Goal: Task Accomplishment & Management: Complete application form

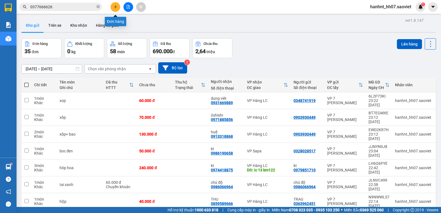
click at [116, 8] on icon "plus" at bounding box center [115, 7] width 4 height 4
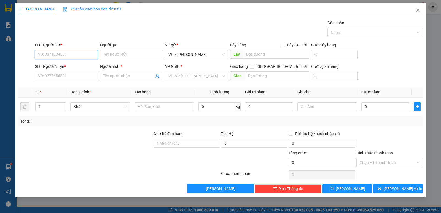
click at [64, 56] on input "SĐT Người Gửi *" at bounding box center [66, 54] width 63 height 9
type input "0385331186"
click at [60, 66] on div "SĐT Người Nhận *" at bounding box center [66, 66] width 63 height 6
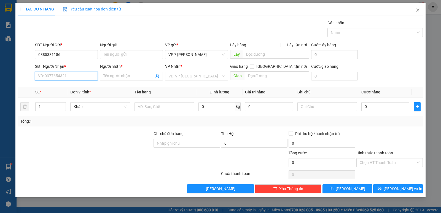
click at [60, 72] on input "SĐT Người Nhận *" at bounding box center [66, 76] width 63 height 9
click at [55, 77] on input "SĐT Người Nhận *" at bounding box center [66, 76] width 63 height 9
click at [53, 87] on div "0983198118 - ĐẠI" at bounding box center [66, 87] width 56 height 6
type input "0983198118"
type input "ĐẠI"
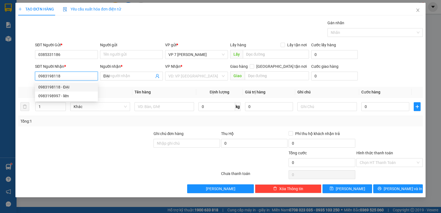
checkbox input "true"
type input "75 đường e16 bắc cường lào cai"
type input "60.000"
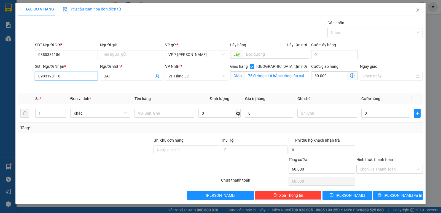
type input "0983198118"
click at [53, 115] on input "1" at bounding box center [51, 113] width 30 height 8
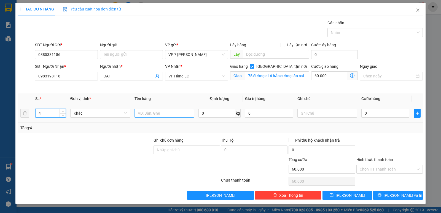
type input "4"
click at [159, 114] on input "text" at bounding box center [163, 113] width 59 height 9
type input "thung sơn"
click at [378, 115] on input "0" at bounding box center [385, 113] width 48 height 9
type input "2"
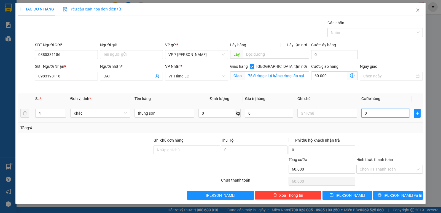
type input "60.002"
type input "24"
type input "60.024"
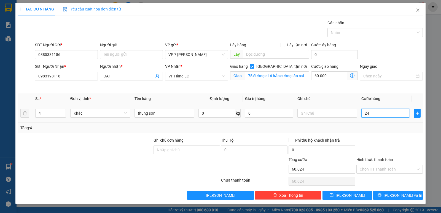
type input "240"
type input "60.240"
type input "240.000"
type input "300.000"
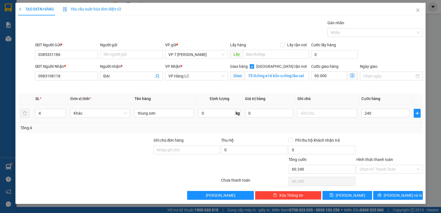
type input "300.000"
click at [377, 122] on td "240.000" at bounding box center [385, 113] width 52 height 18
click at [381, 194] on icon "printer" at bounding box center [379, 195] width 4 height 4
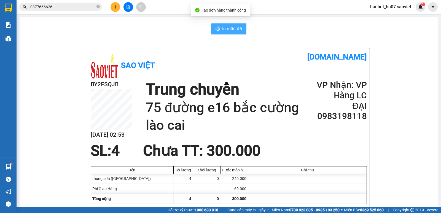
click at [223, 30] on span "In mẫu A5" at bounding box center [232, 28] width 20 height 7
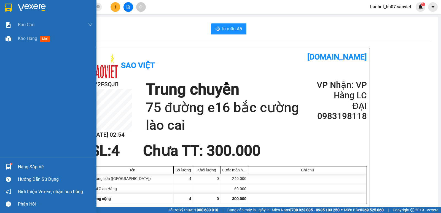
click at [30, 167] on div "Hàng sắp về" at bounding box center [55, 167] width 74 height 8
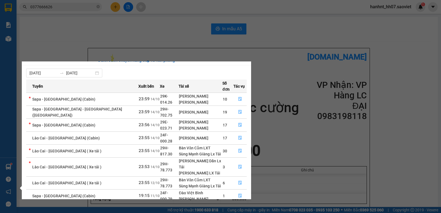
scroll to position [9, 0]
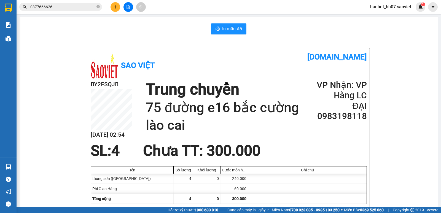
click at [288, 38] on section "Kết quả tìm kiếm ( 25 ) Bộ lọc Mã ĐH Trạng thái Món hàng Thu hộ Tổng cước Chưa …" at bounding box center [220, 106] width 441 height 213
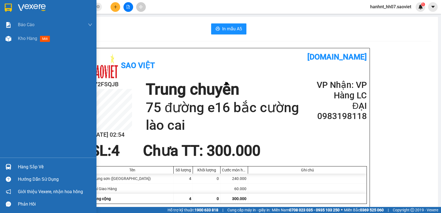
click at [25, 167] on div "Hàng sắp về" at bounding box center [55, 167] width 74 height 8
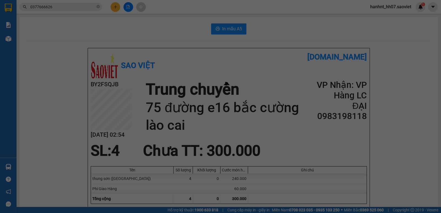
scroll to position [9, 0]
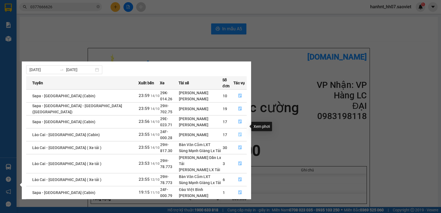
click at [238, 132] on icon "file-done" at bounding box center [240, 134] width 4 height 4
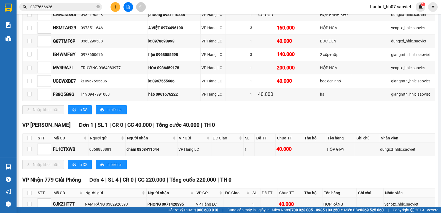
scroll to position [248, 0]
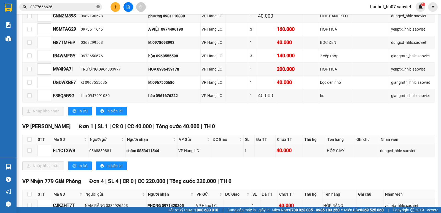
click at [97, 7] on icon "close-circle" at bounding box center [97, 6] width 3 height 3
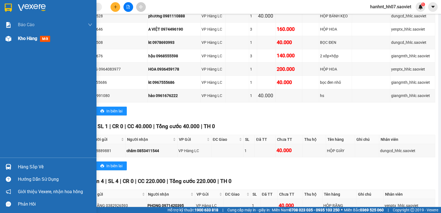
click at [41, 40] on span "mới" at bounding box center [45, 39] width 10 height 6
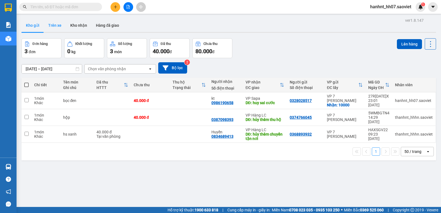
click at [52, 23] on button "Trên xe" at bounding box center [55, 25] width 22 height 13
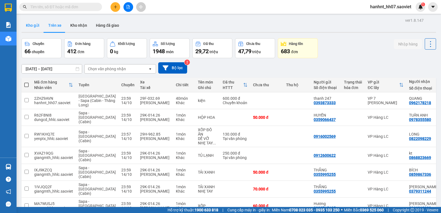
click at [33, 27] on button "Kho gửi" at bounding box center [32, 25] width 22 height 13
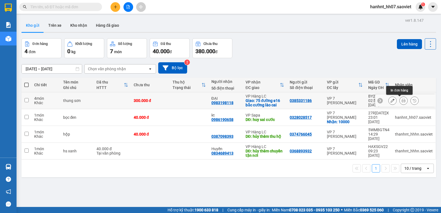
click at [401, 101] on icon at bounding box center [403, 101] width 4 height 4
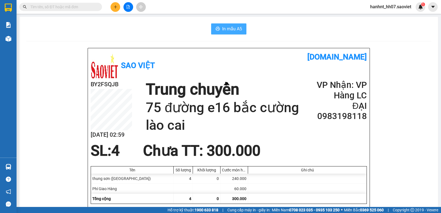
click at [229, 31] on span "In mẫu A5" at bounding box center [232, 28] width 20 height 7
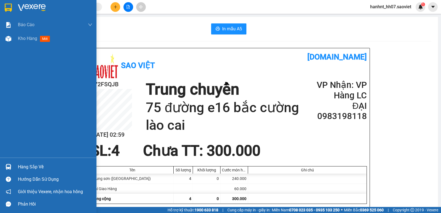
click at [16, 166] on div "Hàng sắp về" at bounding box center [48, 167] width 96 height 12
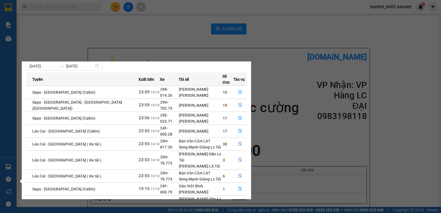
scroll to position [9, 0]
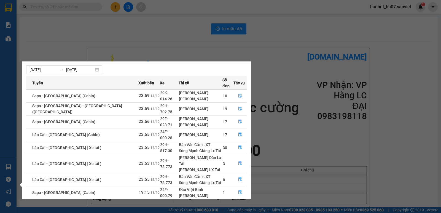
click at [274, 33] on section "Kết quả tìm kiếm ( 25 ) Bộ lọc Mã ĐH Trạng thái Món hàng Thu hộ Tổng cước Chưa …" at bounding box center [220, 106] width 441 height 213
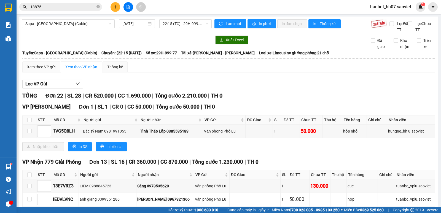
scroll to position [298, 0]
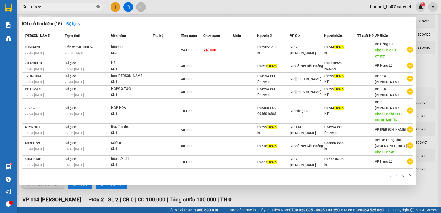
click at [97, 6] on icon "close-circle" at bounding box center [97, 6] width 3 height 3
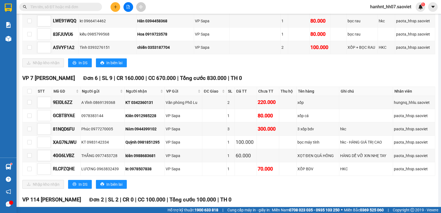
click at [74, 6] on input "text" at bounding box center [62, 7] width 65 height 6
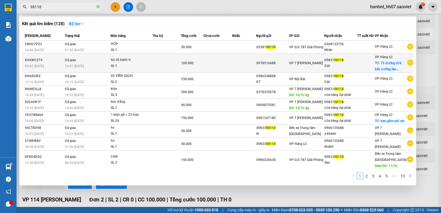
type input "98118"
click at [132, 67] on div "SL: 1" at bounding box center [131, 66] width 41 height 6
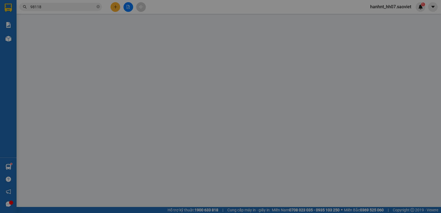
type input "0978516688"
type input "0983198118"
type input "ĐẠI"
checkbox input "true"
type input "75 đường e16 bắc cường lào cai"
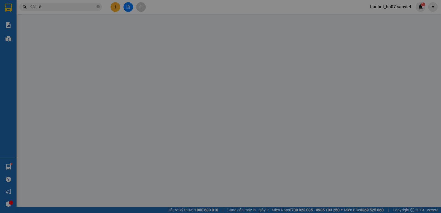
type input "60.000"
type input "0"
type input "100.000"
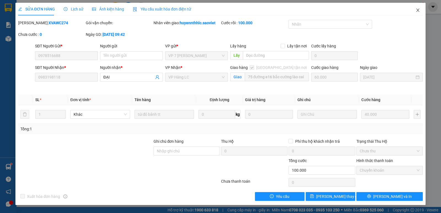
click at [417, 10] on icon "close" at bounding box center [417, 10] width 3 height 3
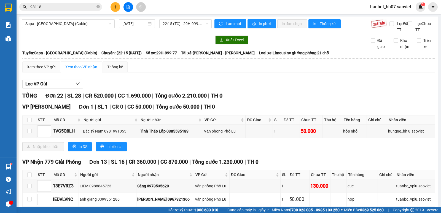
click at [72, 6] on input "98118" at bounding box center [62, 7] width 65 height 6
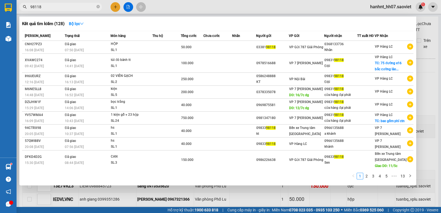
drag, startPoint x: 113, startPoint y: 185, endPoint x: 105, endPoint y: 189, distance: 9.1
click at [0, 7] on div "Kết quả tìm kiếm ( 128 ) Bộ lọc Mã ĐH Trạng thái Món hàng Thu hộ Tổng cước Chưa…" at bounding box center [0, 7] width 0 height 0
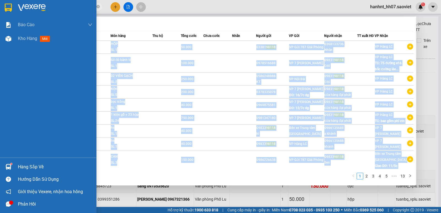
click at [29, 169] on div "Hàng sắp về" at bounding box center [55, 167] width 74 height 8
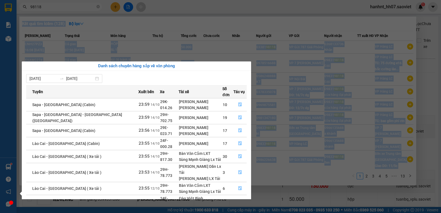
scroll to position [18, 0]
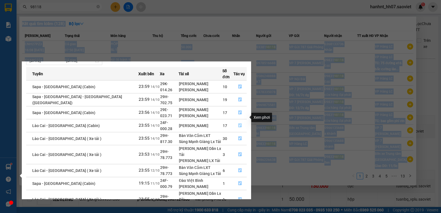
click at [238, 123] on icon "file-done" at bounding box center [240, 125] width 4 height 4
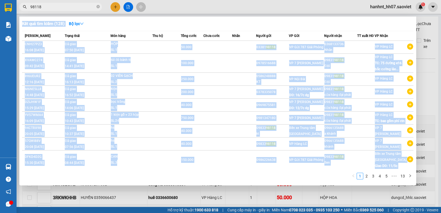
click at [214, 190] on div at bounding box center [220, 106] width 441 height 213
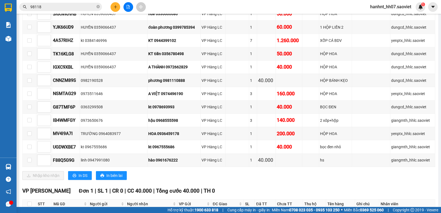
scroll to position [202, 0]
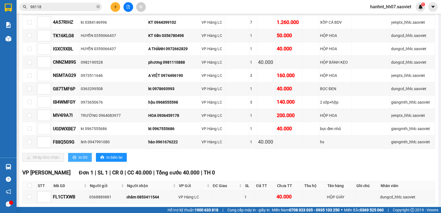
click at [82, 158] on span "In DS" at bounding box center [83, 157] width 9 height 6
